Goal: Information Seeking & Learning: Learn about a topic

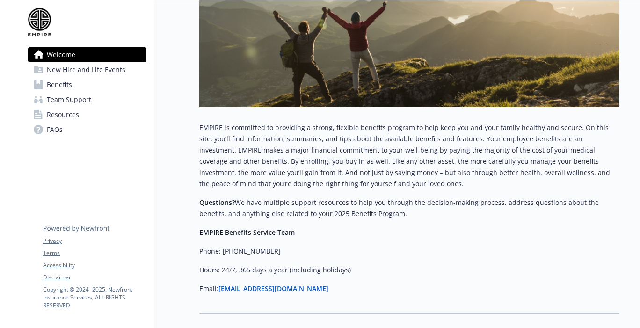
scroll to position [318, 0]
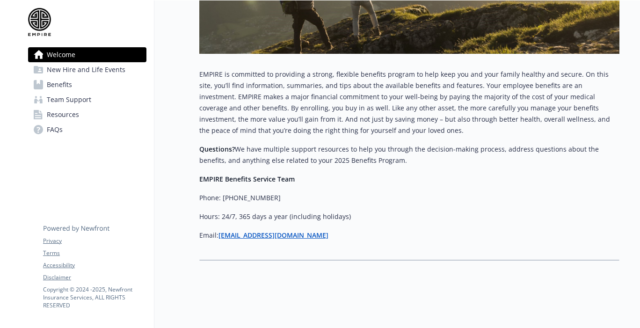
click at [94, 86] on link "Benefits" at bounding box center [87, 84] width 118 height 15
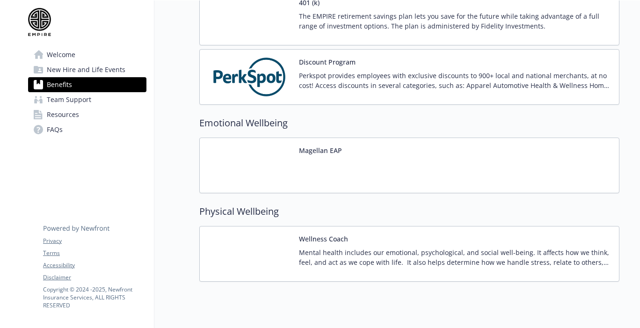
scroll to position [1704, 0]
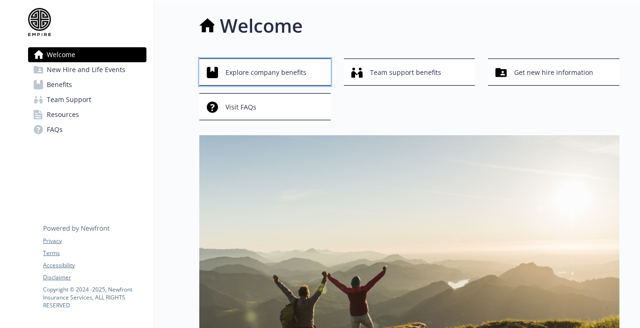
click at [281, 76] on span "Explore company benefits" at bounding box center [265, 73] width 81 height 18
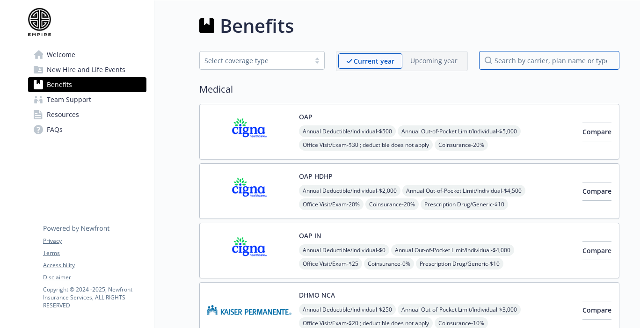
click at [538, 58] on input "search by carrier, plan name or type" at bounding box center [549, 60] width 140 height 19
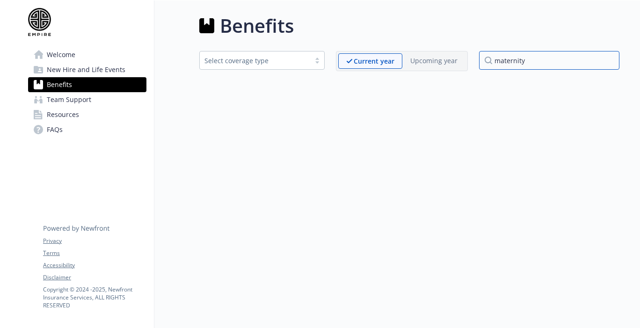
type input "maternity"
